Goal: Navigation & Orientation: Go to known website

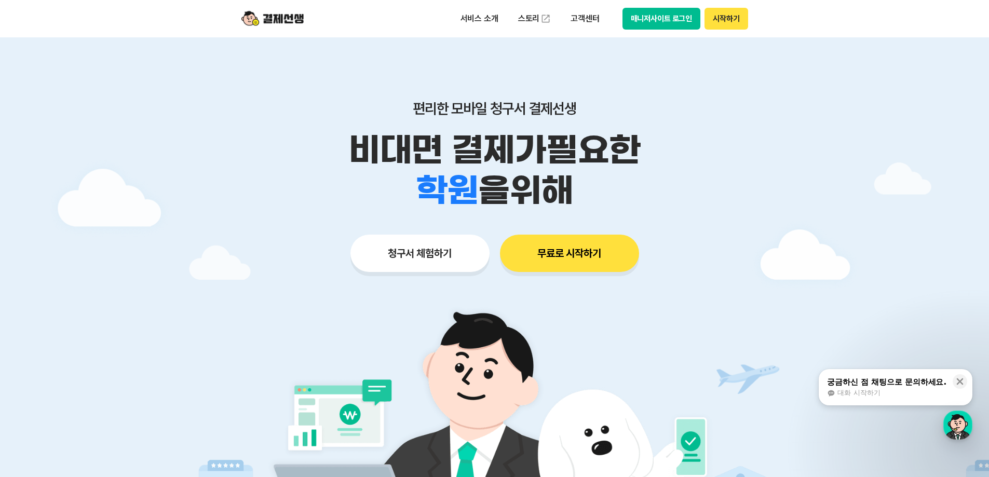
click at [630, 21] on button "매니저사이트 로그인" at bounding box center [662, 19] width 78 height 22
click at [304, 227] on div "편리한 모바일 청구서 결제선생 비대면 결제가 필요한 학원 공부방 호텔 쇼핑몰 병원 배달 보험사 항공사 골프장 을 위해 청구서 체험하기 무료로 …" at bounding box center [495, 165] width 532 height 257
click at [669, 22] on button "매니저사이트 로그인" at bounding box center [662, 19] width 78 height 22
click at [633, 14] on button "매니저사이트 로그인" at bounding box center [662, 19] width 78 height 22
click at [640, 12] on button "매니저사이트 로그인" at bounding box center [662, 19] width 78 height 22
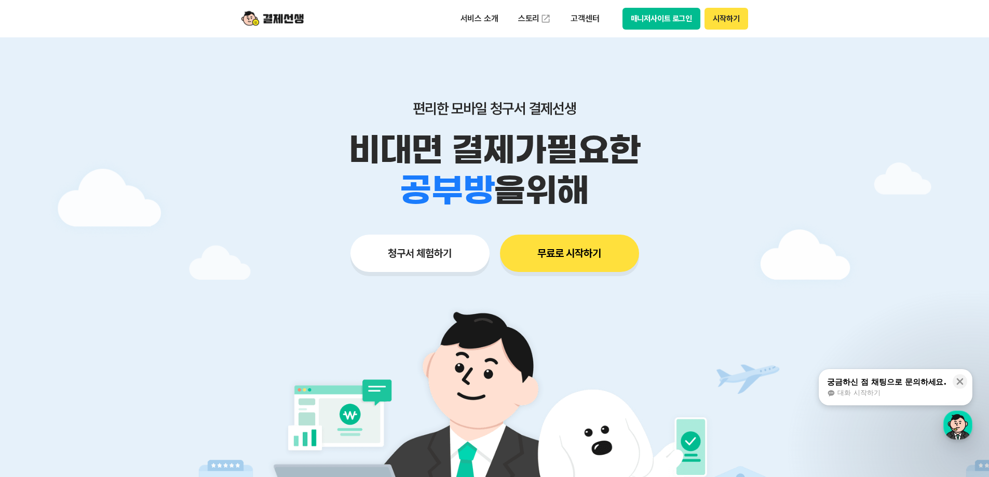
drag, startPoint x: 675, startPoint y: 21, endPoint x: 649, endPoint y: 21, distance: 26.0
click at [673, 21] on button "매니저사이트 로그인" at bounding box center [662, 19] width 78 height 22
click at [668, 22] on button "매니저사이트 로그인" at bounding box center [662, 19] width 78 height 22
click at [656, 23] on button "매니저사이트 로그인" at bounding box center [662, 19] width 78 height 22
